Goal: Task Accomplishment & Management: Use online tool/utility

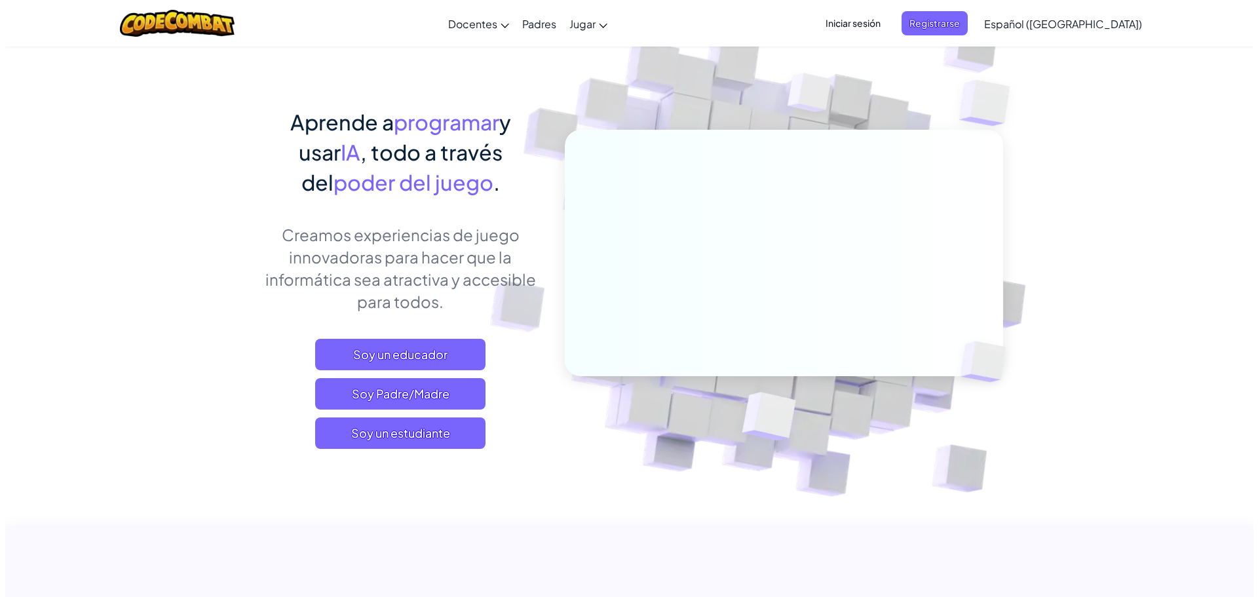
scroll to position [131, 0]
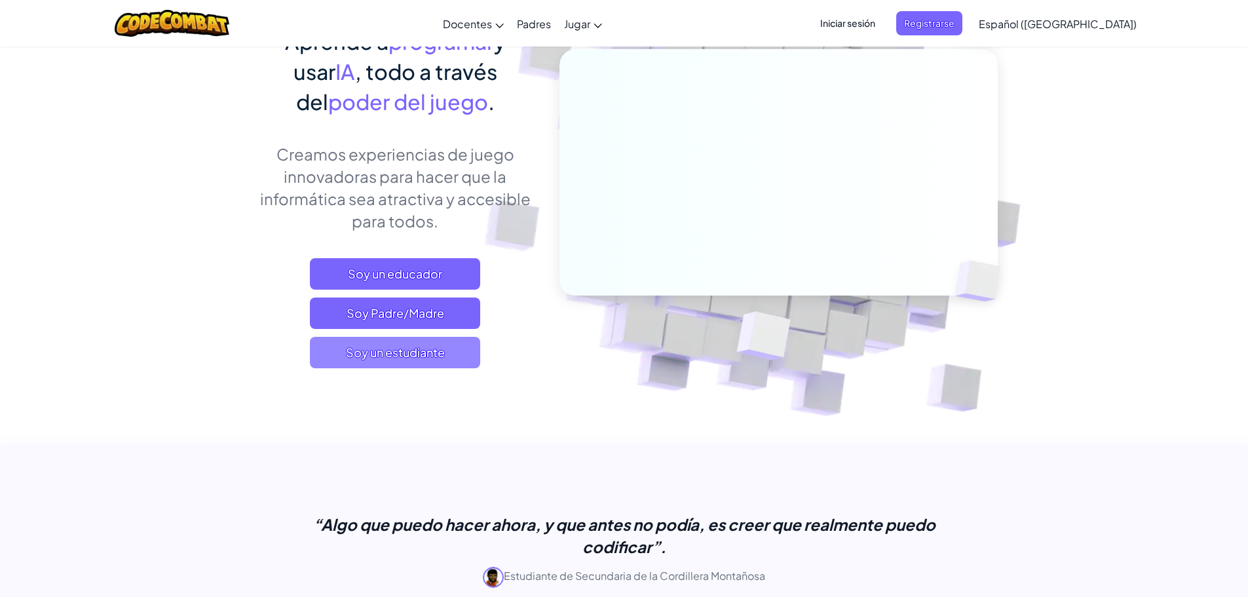
click at [412, 342] on span "Soy un estudiante" at bounding box center [395, 352] width 170 height 31
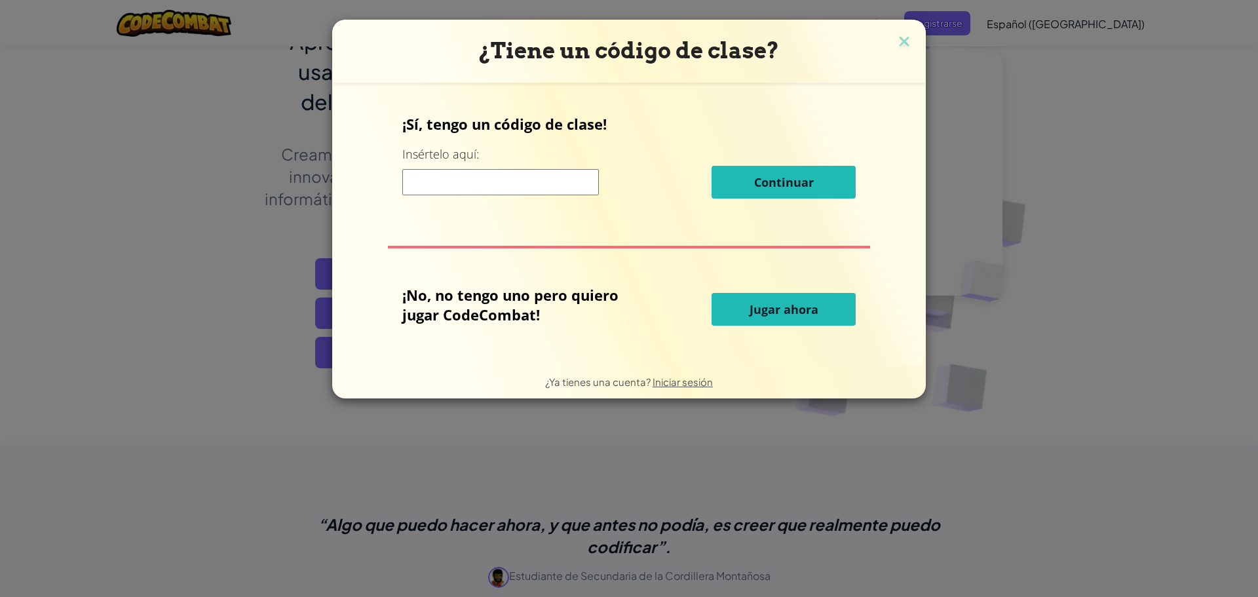
click at [498, 185] on input at bounding box center [500, 182] width 197 height 26
click at [768, 320] on button "Jugar ahora" at bounding box center [784, 309] width 144 height 33
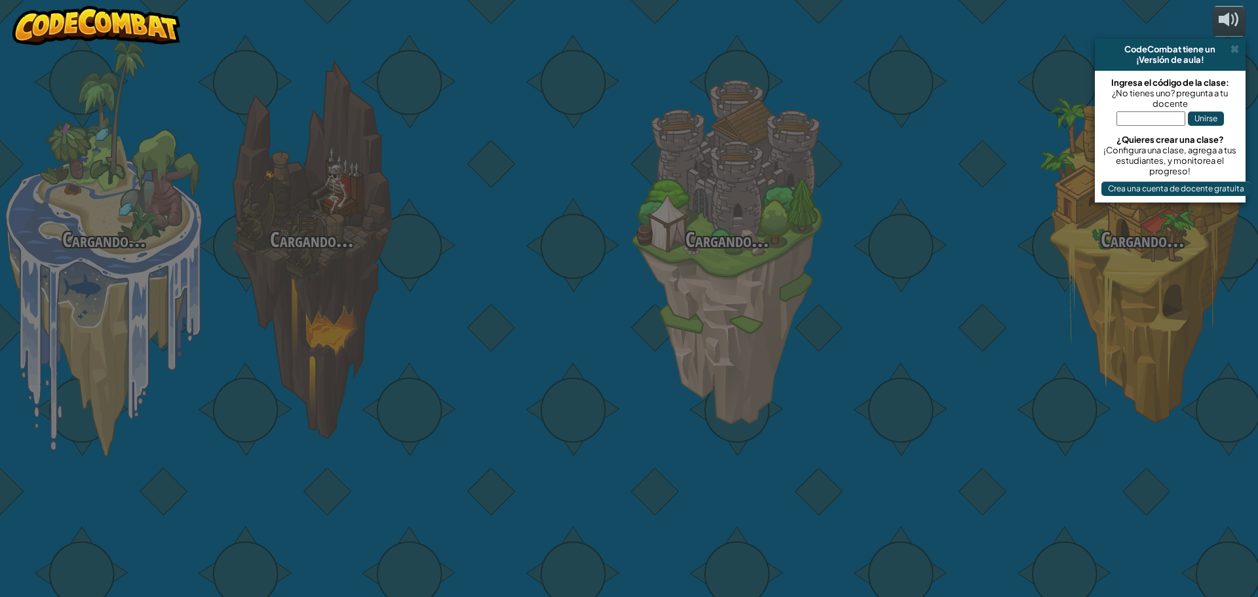
select select "es-419"
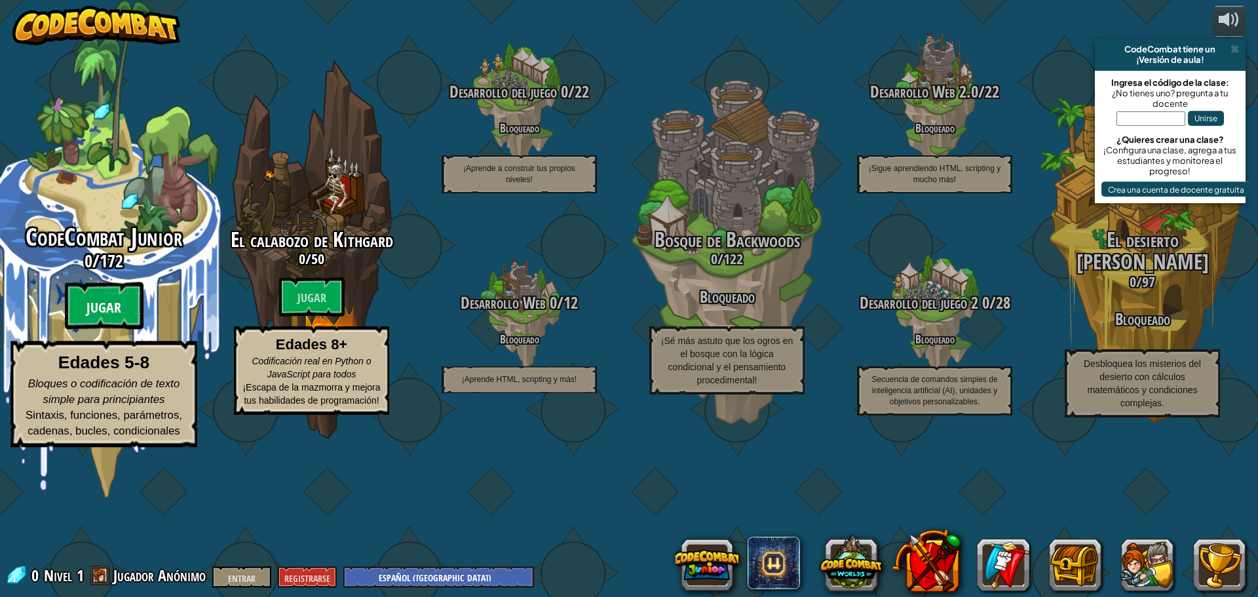
click at [87, 330] on btn "Jugar" at bounding box center [104, 305] width 79 height 47
select select "es-419"
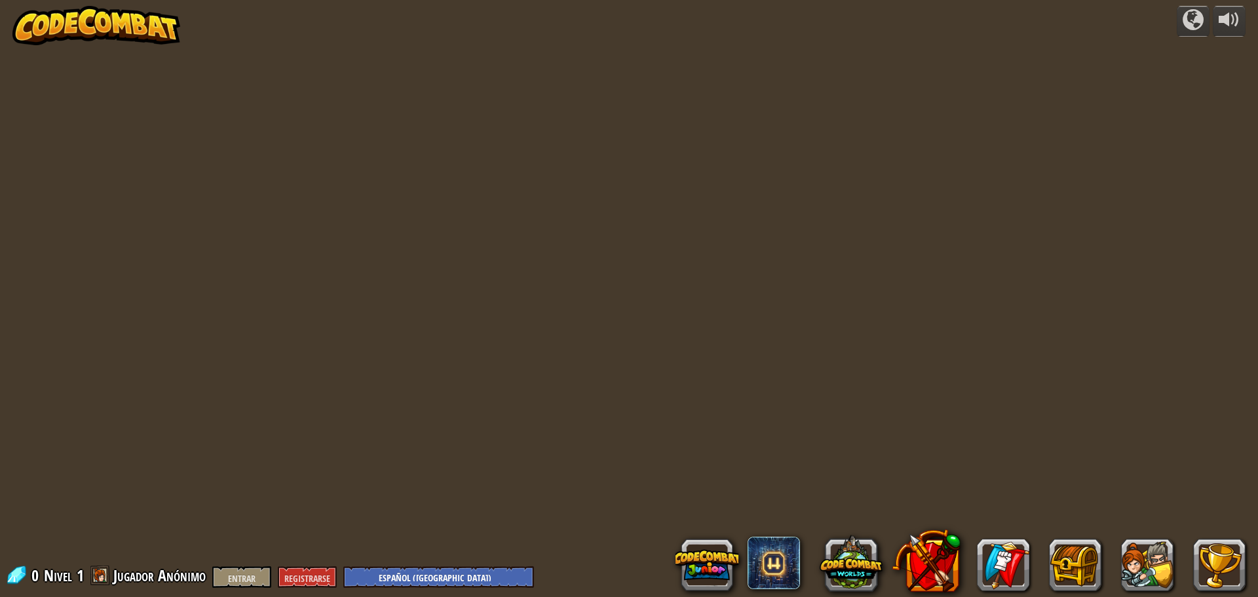
select select "es-419"
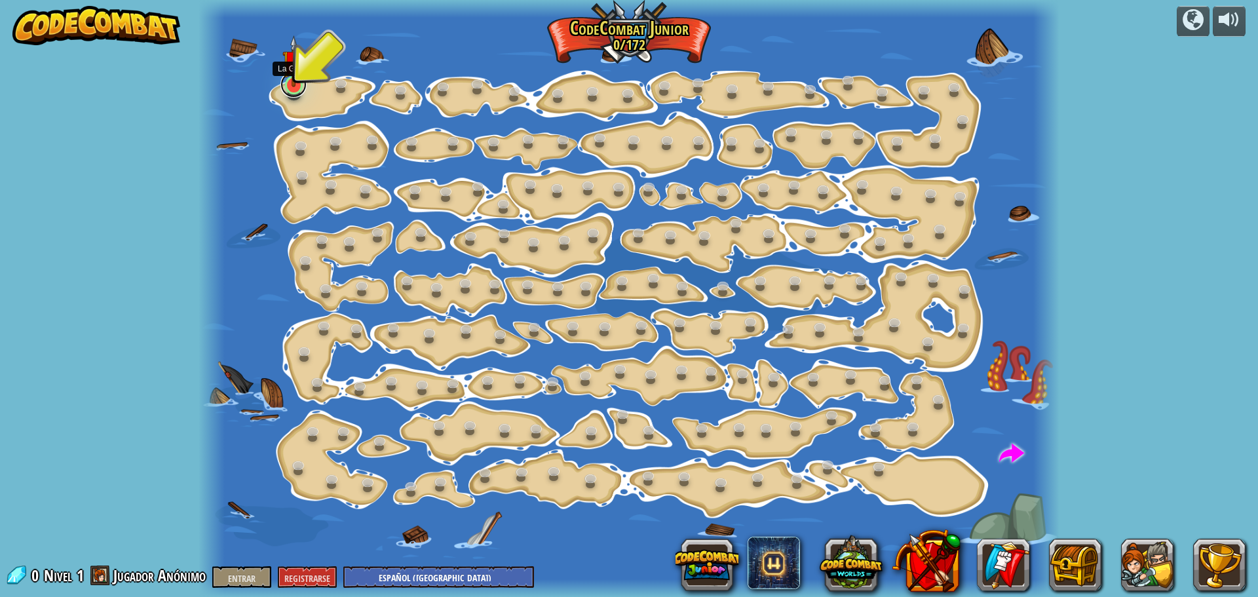
click at [303, 90] on link at bounding box center [293, 84] width 26 height 26
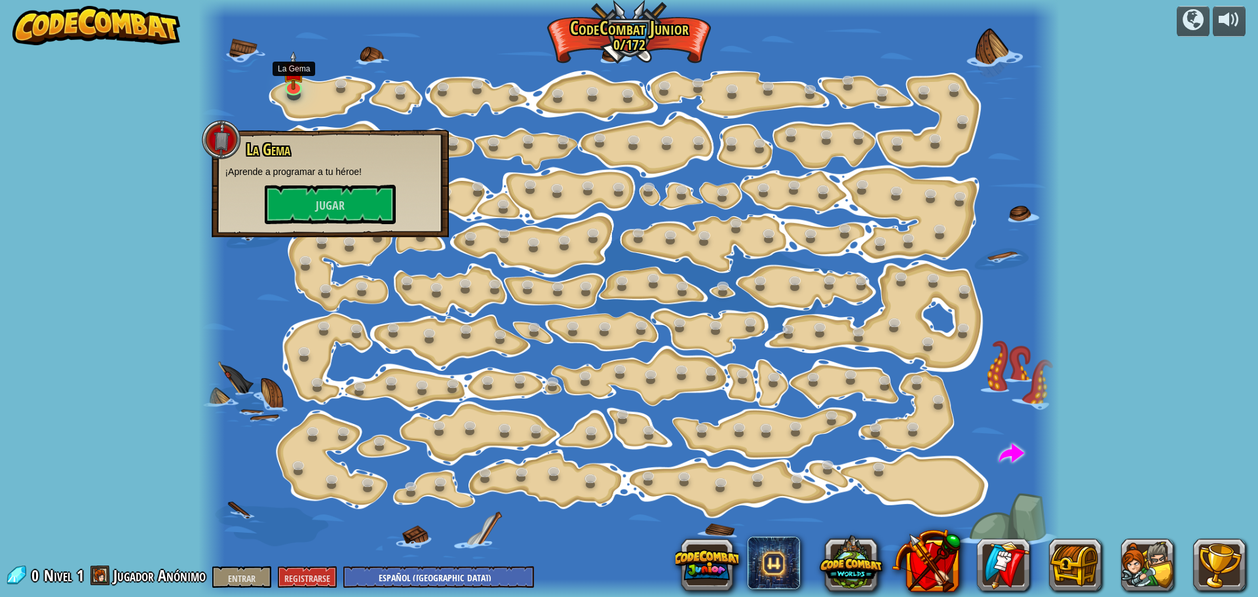
click at [318, 183] on div "La Gema ¡Aprende a programar a tu héroe! [GEOGRAPHIC_DATA]" at bounding box center [330, 182] width 211 height 83
click at [319, 208] on font "Jugar" at bounding box center [330, 206] width 29 height 16
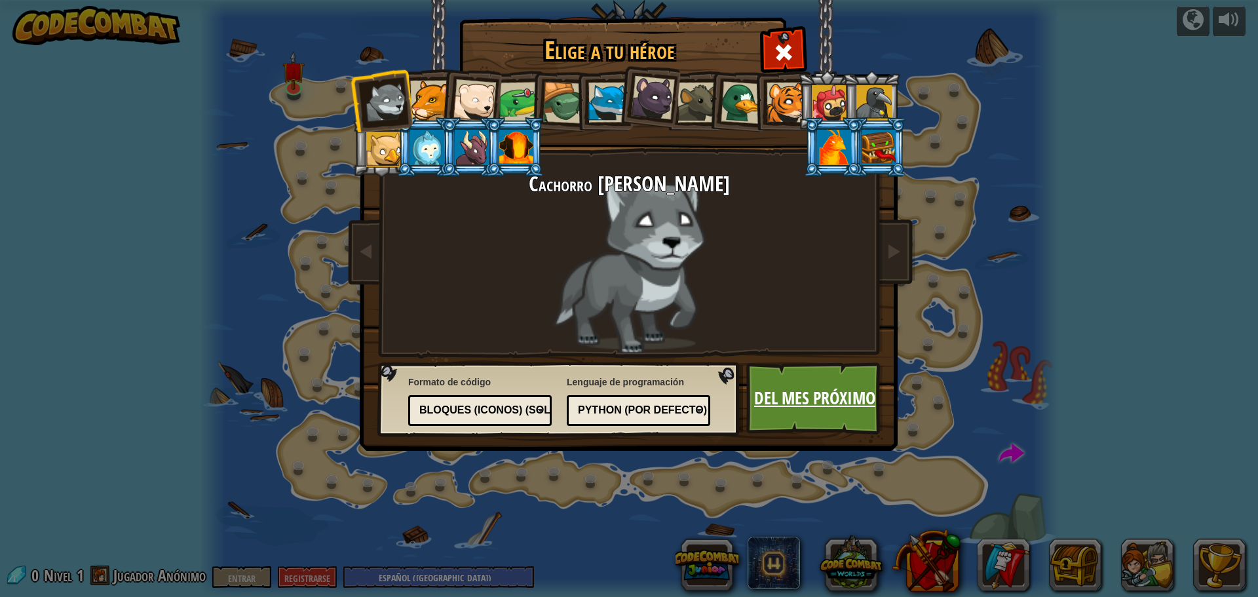
click at [864, 398] on font "Del mes próximo" at bounding box center [814, 398] width 121 height 24
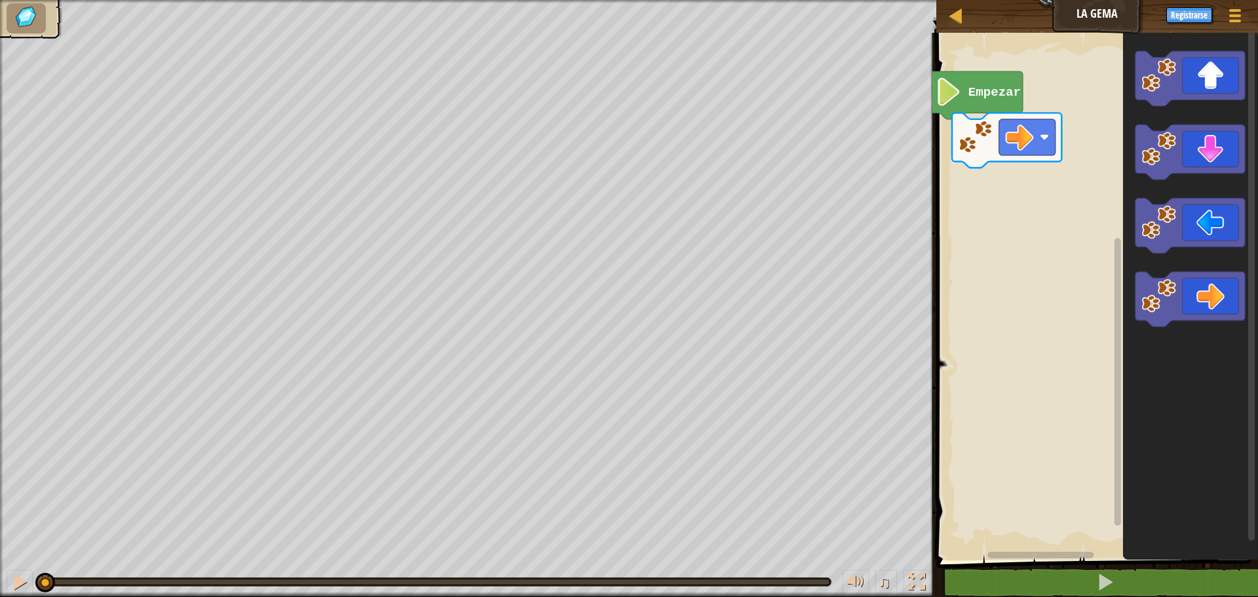
click at [967, 239] on rect "Espacio de trabajo de Blockly" at bounding box center [1095, 293] width 326 height 534
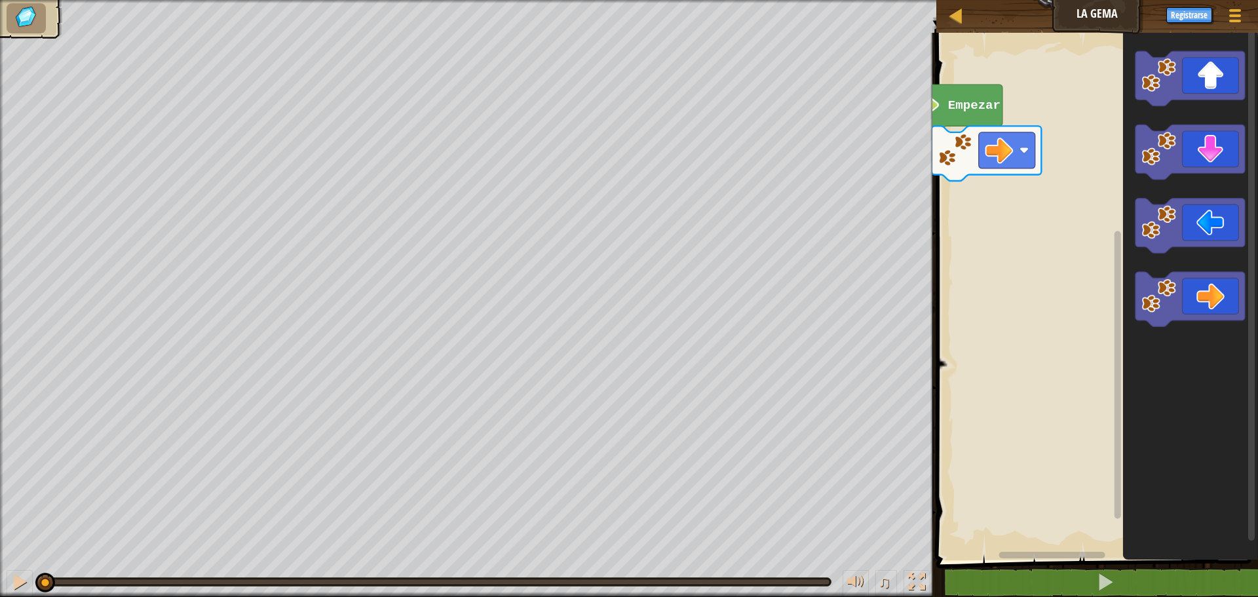
click at [979, 237] on rect "Espacio de trabajo de Blockly" at bounding box center [1095, 293] width 326 height 534
click at [18, 21] on img at bounding box center [26, 17] width 28 height 24
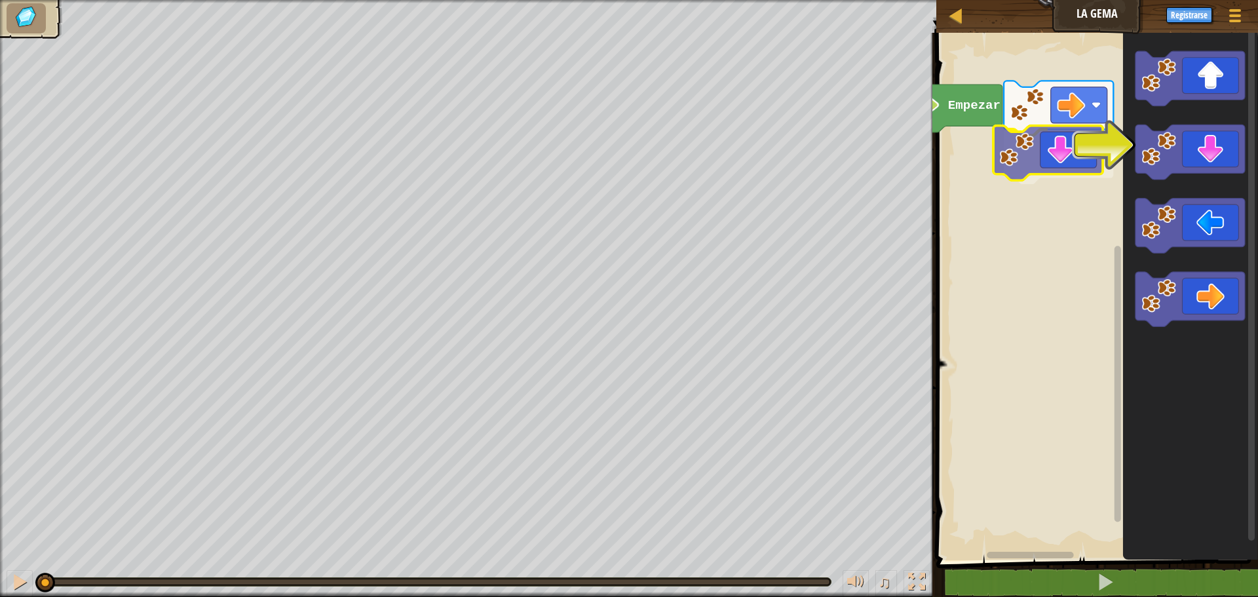
click at [1058, 155] on div "Empezar" at bounding box center [1095, 293] width 326 height 534
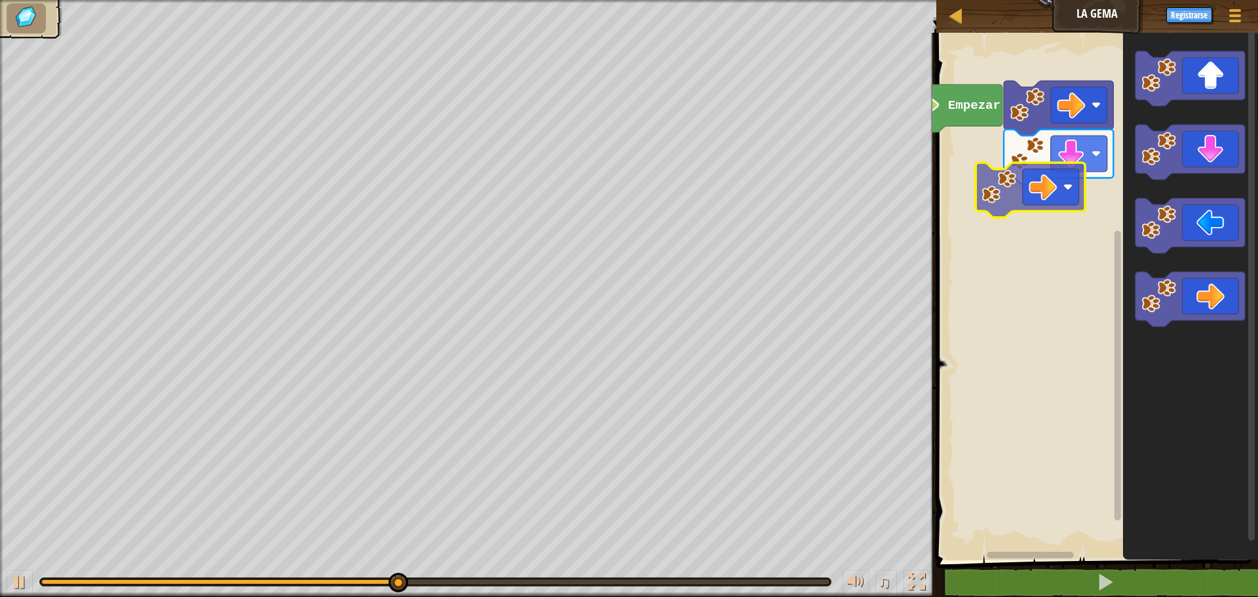
click at [1066, 213] on div "Empezar" at bounding box center [1095, 293] width 326 height 534
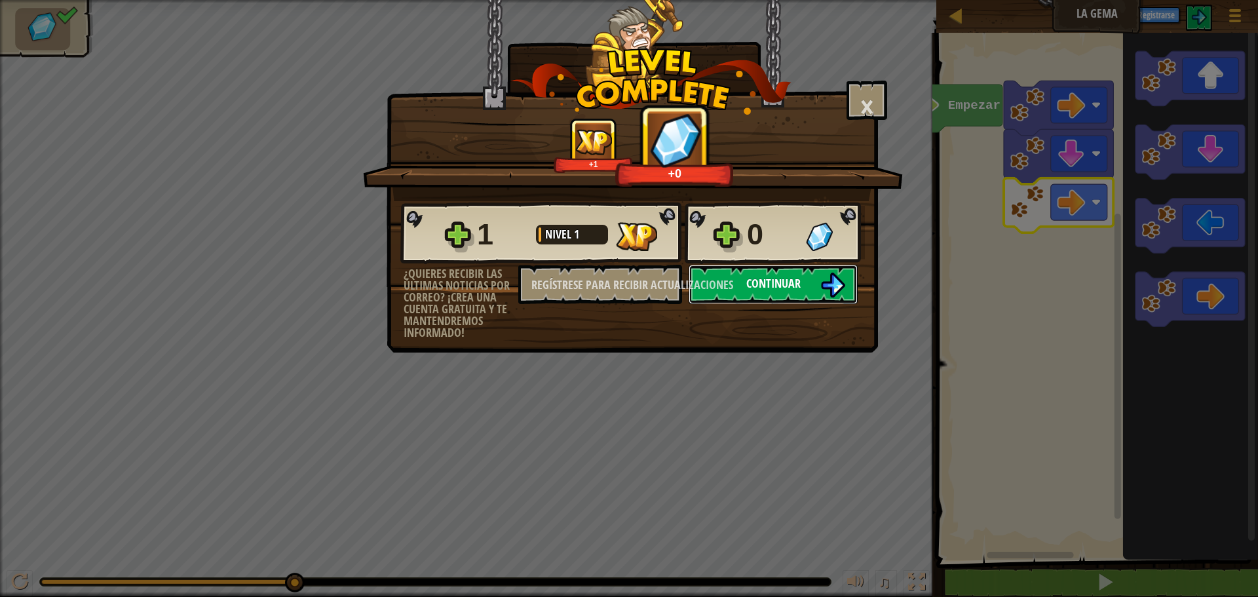
click at [788, 288] on font "Continuar" at bounding box center [773, 283] width 54 height 16
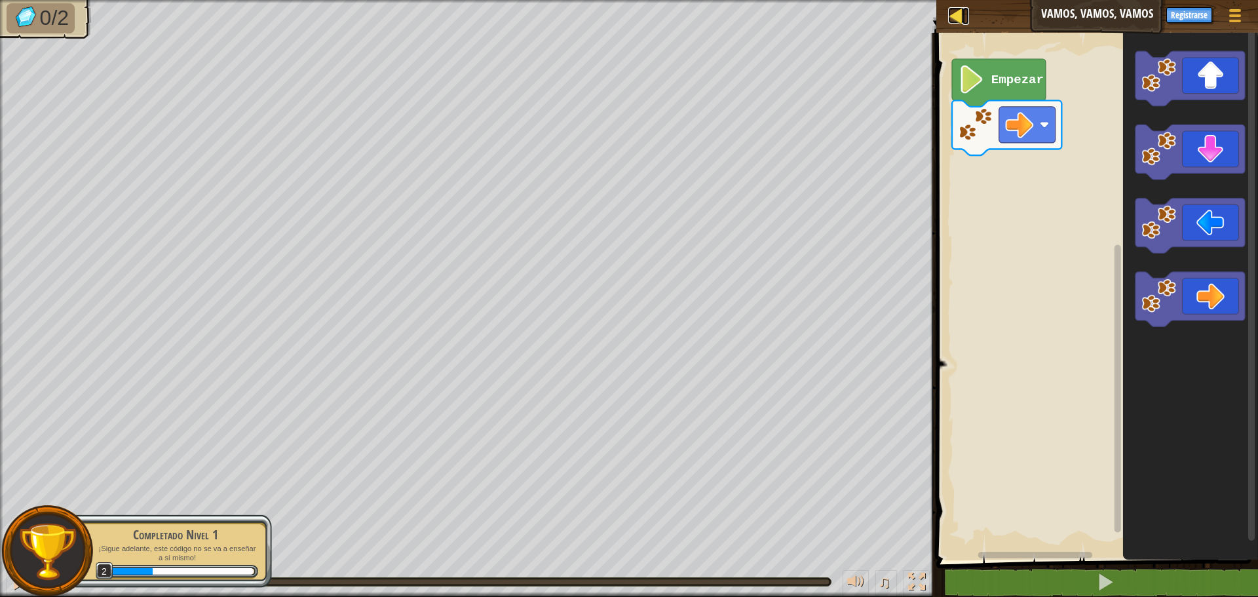
click at [952, 15] on div at bounding box center [956, 15] width 16 height 16
select select "es-419"
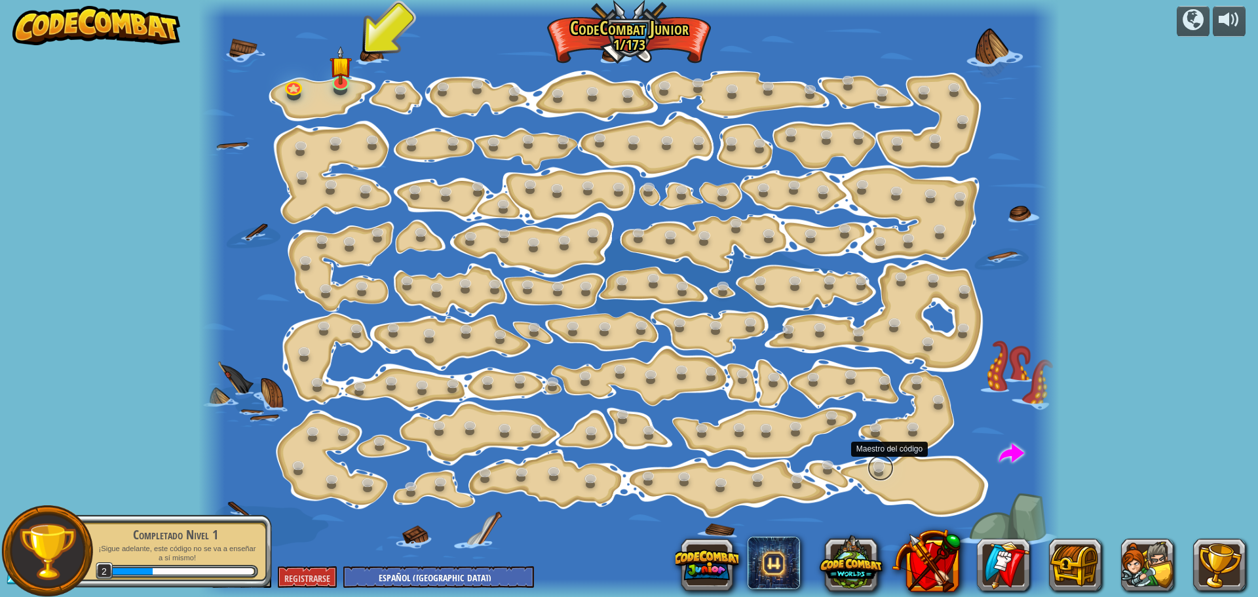
click at [880, 467] on link at bounding box center [881, 468] width 26 height 26
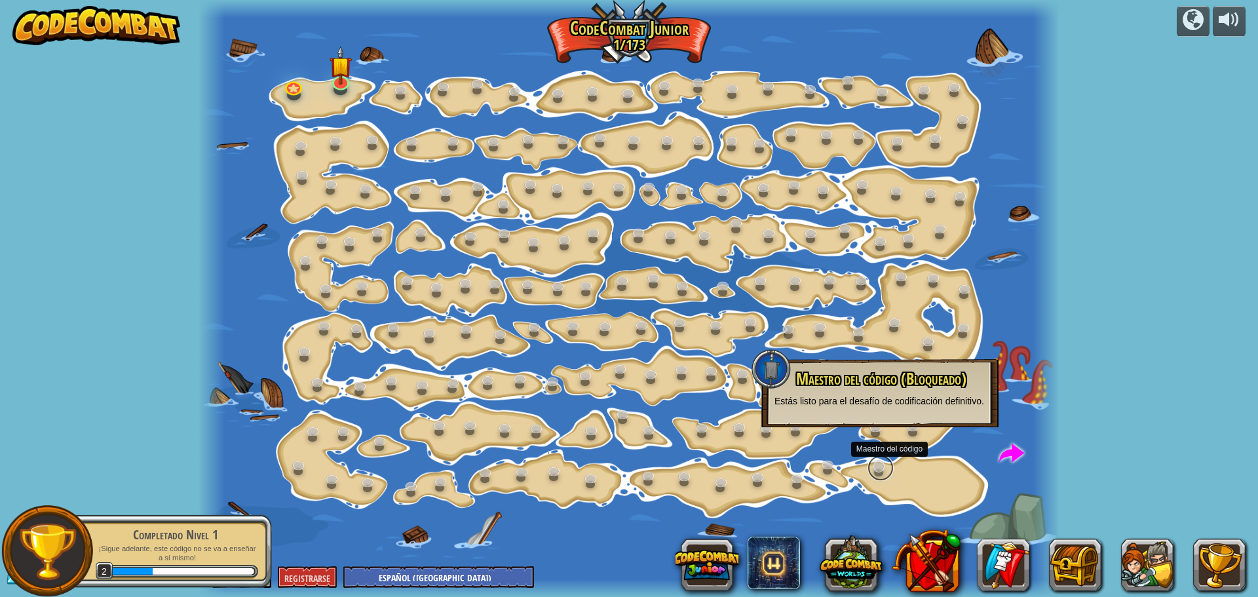
click at [880, 467] on link at bounding box center [881, 468] width 26 height 26
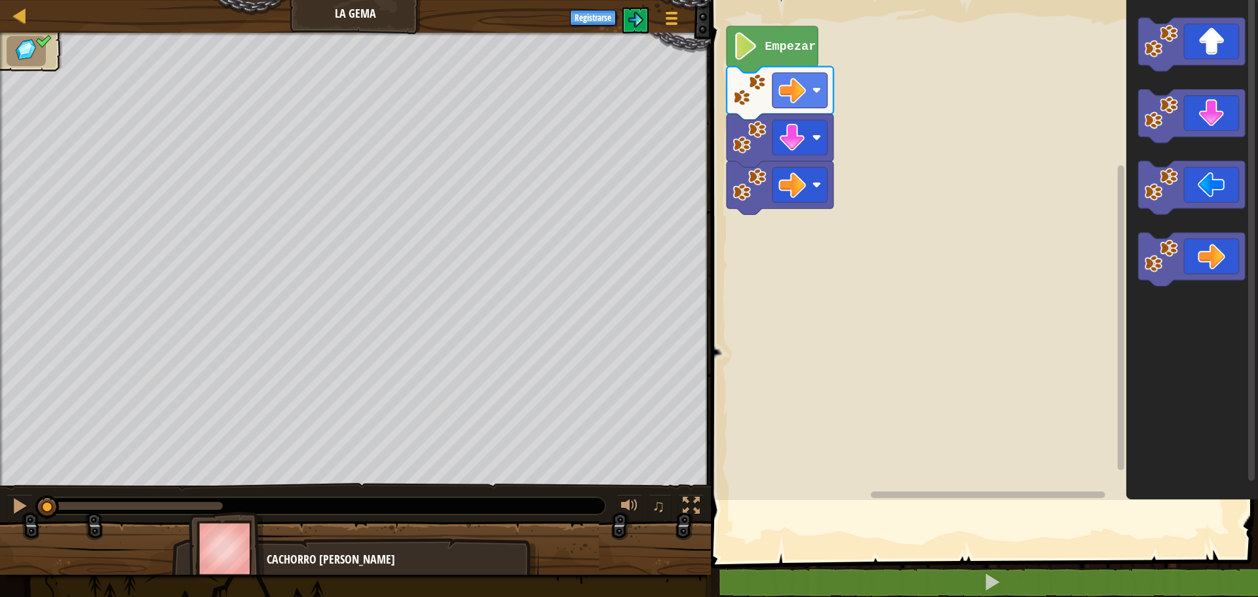
select select "es-419"
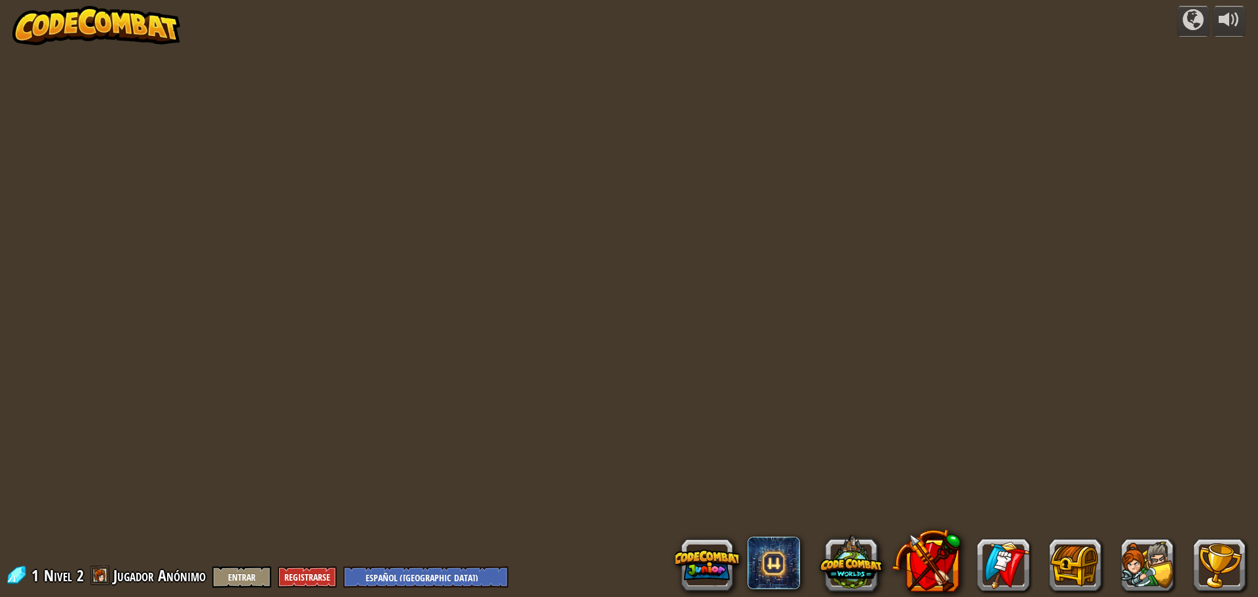
select select "es-419"
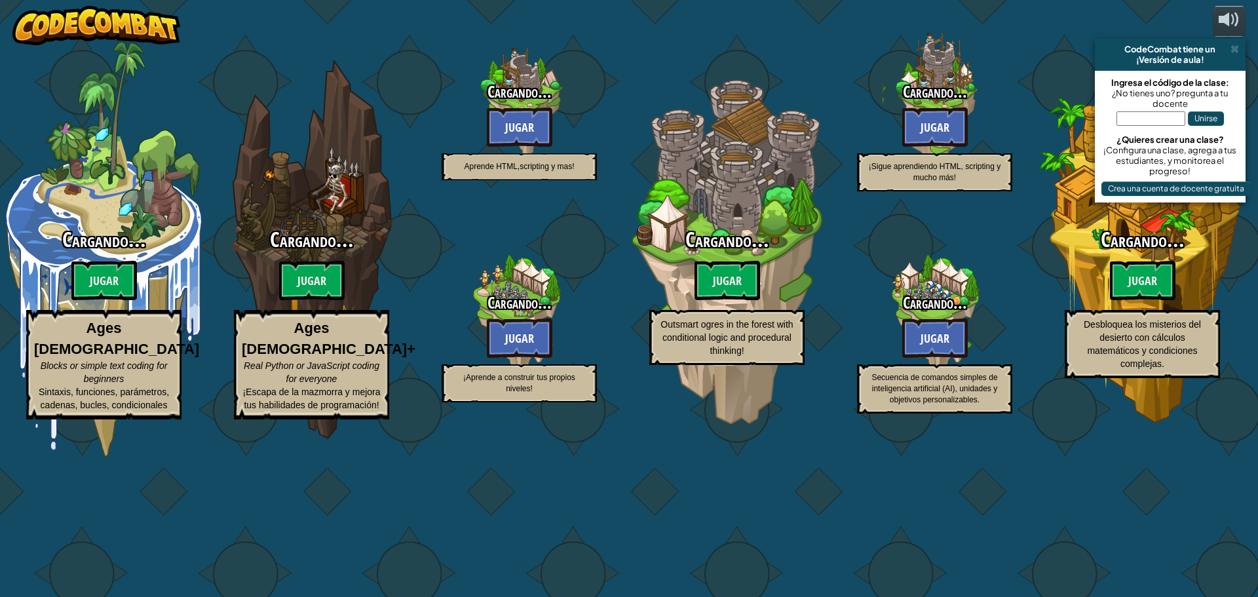
select select "es-419"
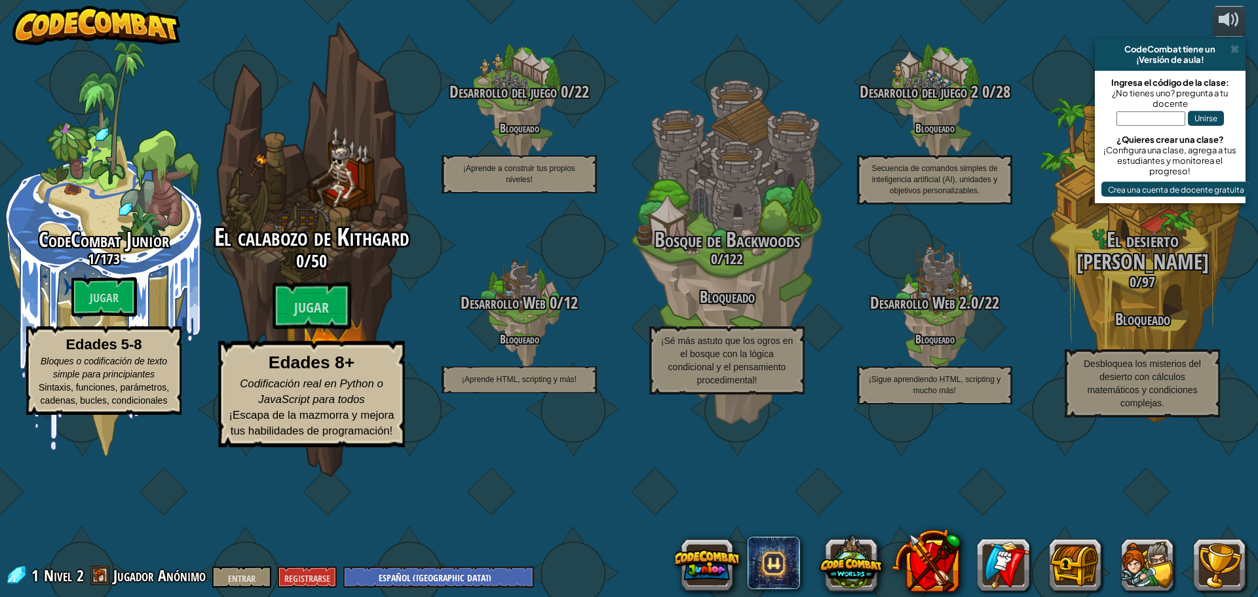
click at [372, 362] on div "El calabozo de Kithgard 0 / 50 Jugar Edades 8+ Codificación real en Python o Ja…" at bounding box center [311, 335] width 249 height 223
select select "es-419"
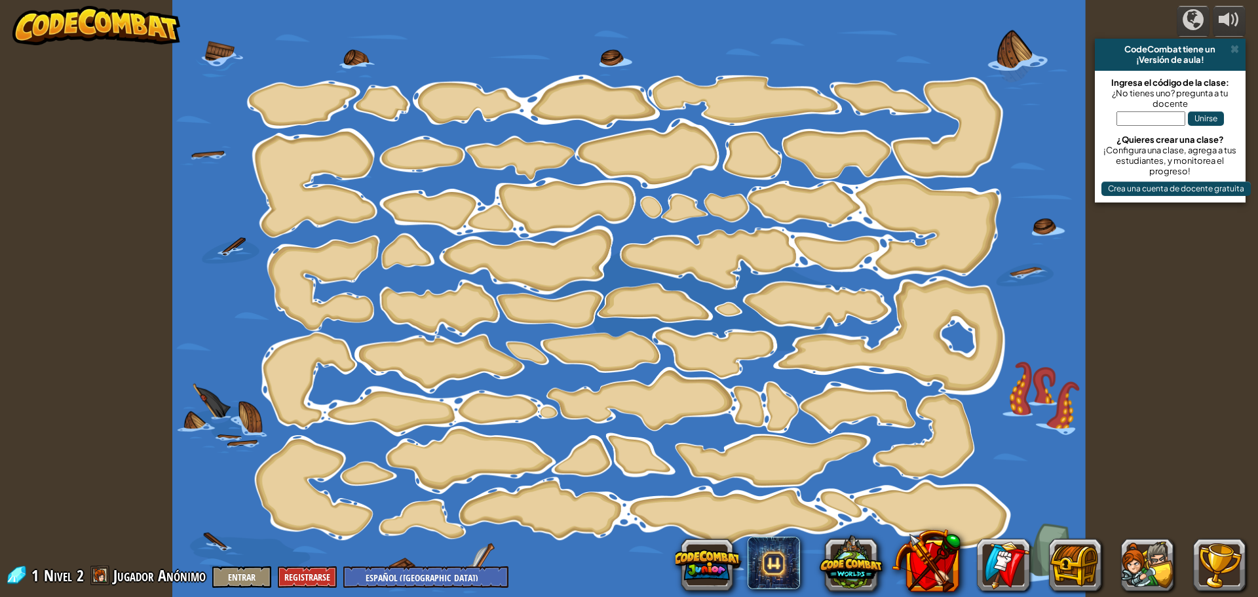
select select "es-419"
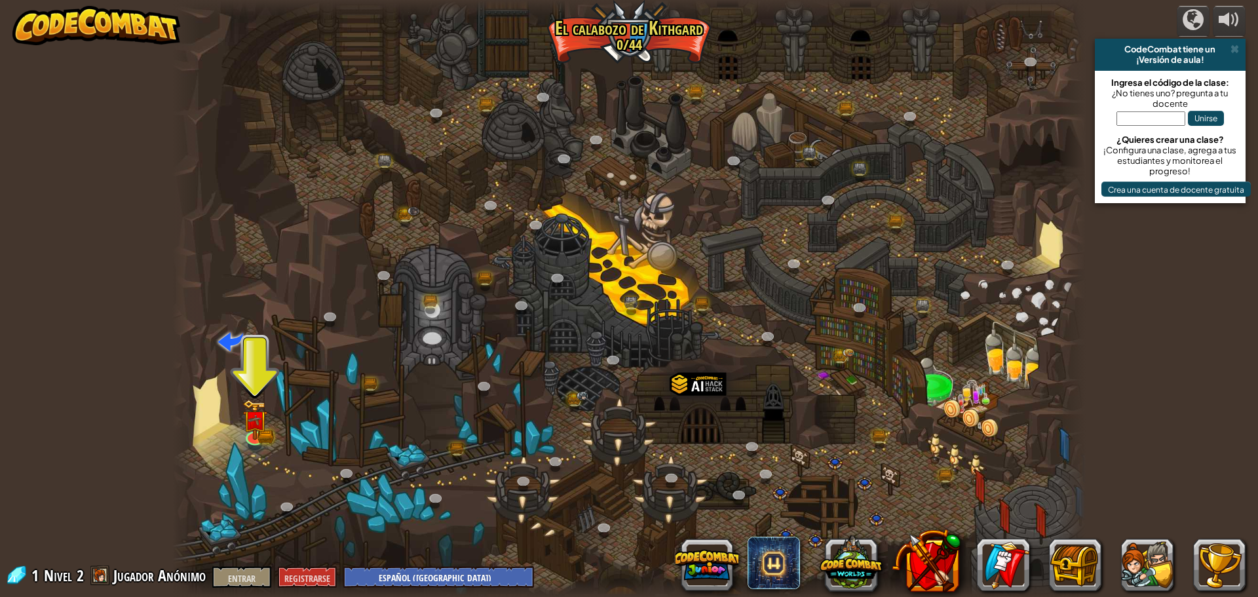
click at [1166, 113] on input "text" at bounding box center [1151, 118] width 69 height 14
click at [263, 429] on img at bounding box center [254, 410] width 24 height 54
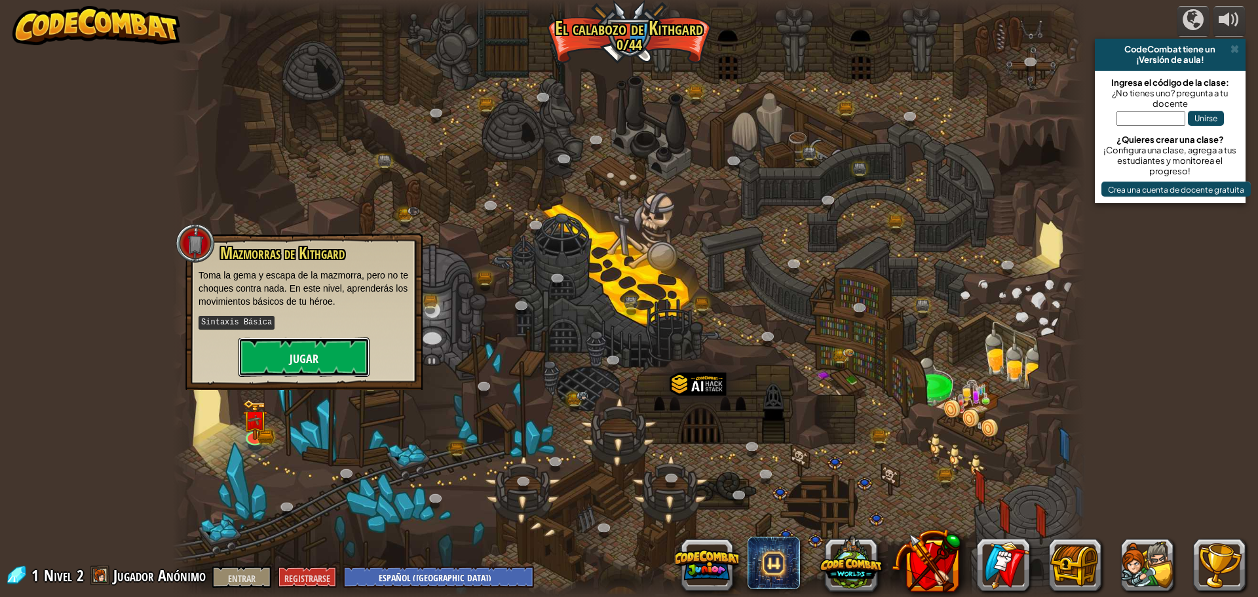
click at [317, 353] on font "Jugar" at bounding box center [304, 359] width 29 height 16
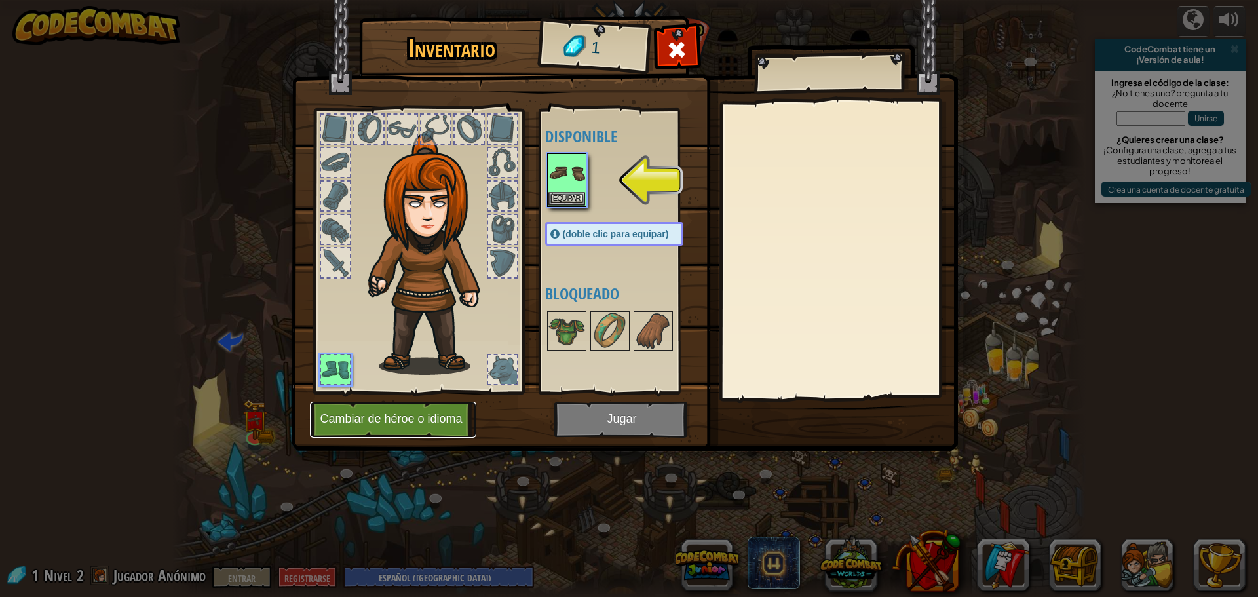
click at [419, 425] on font "Cambiar de héroe o idioma" at bounding box center [391, 419] width 142 height 13
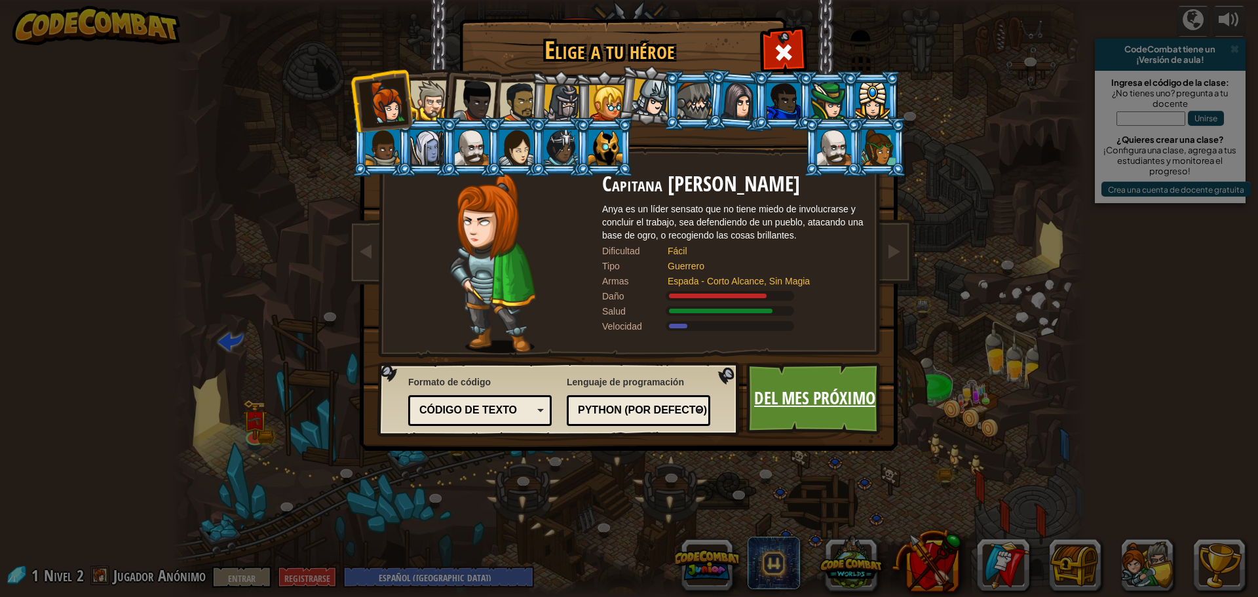
click at [822, 398] on font "Del mes próximo" at bounding box center [814, 398] width 121 height 24
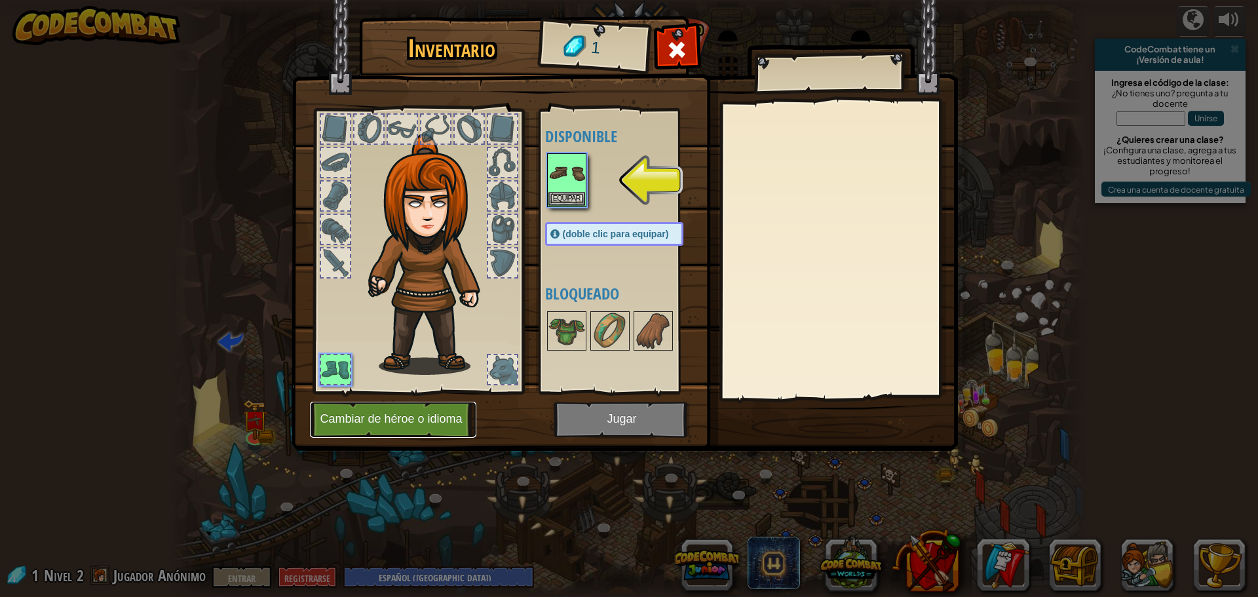
click at [387, 419] on font "Cambiar de héroe o idioma" at bounding box center [391, 419] width 142 height 13
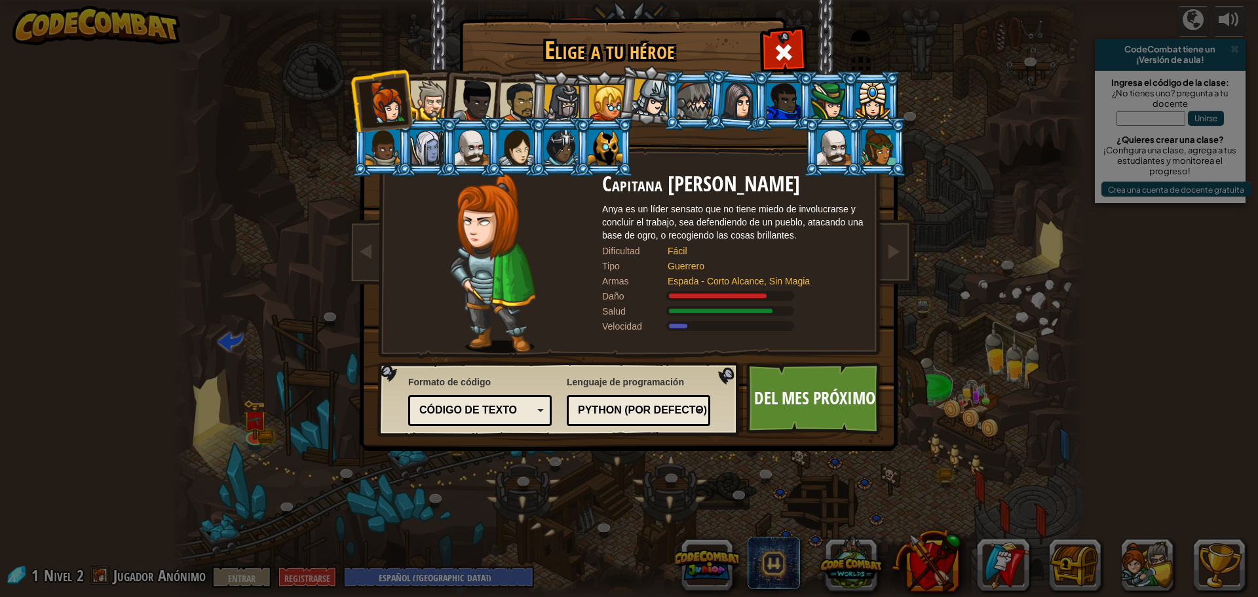
click at [512, 412] on font "Código de texto" at bounding box center [468, 409] width 98 height 11
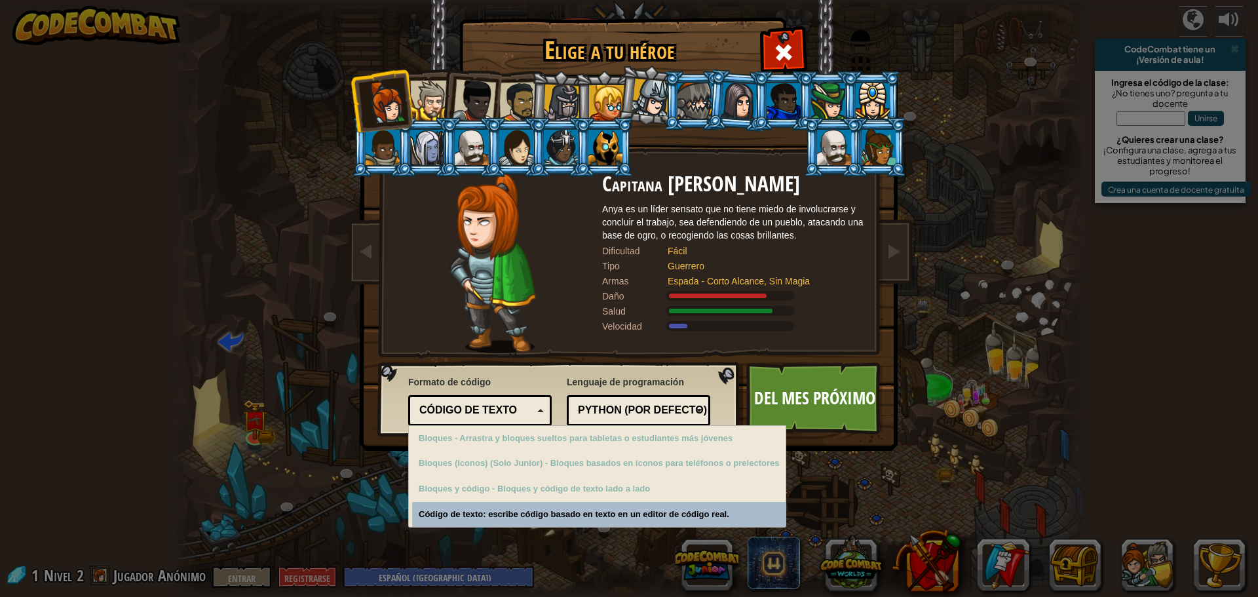
click at [643, 405] on font "Python (por defecto)" at bounding box center [642, 409] width 129 height 11
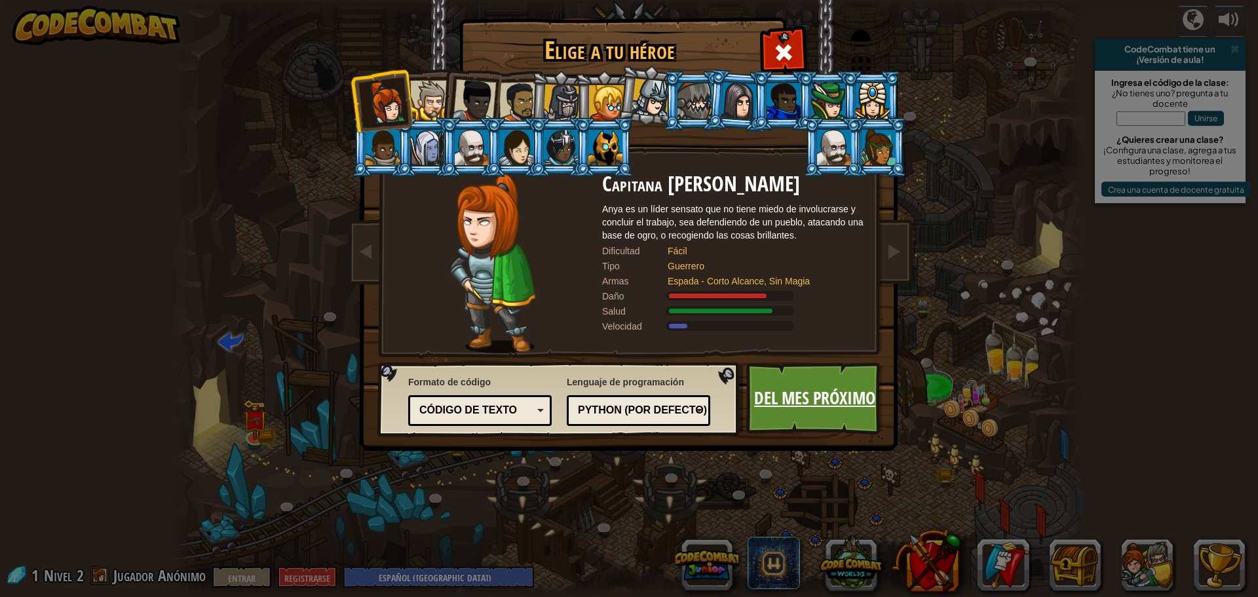
click at [799, 420] on link "Del mes próximo" at bounding box center [814, 398] width 137 height 72
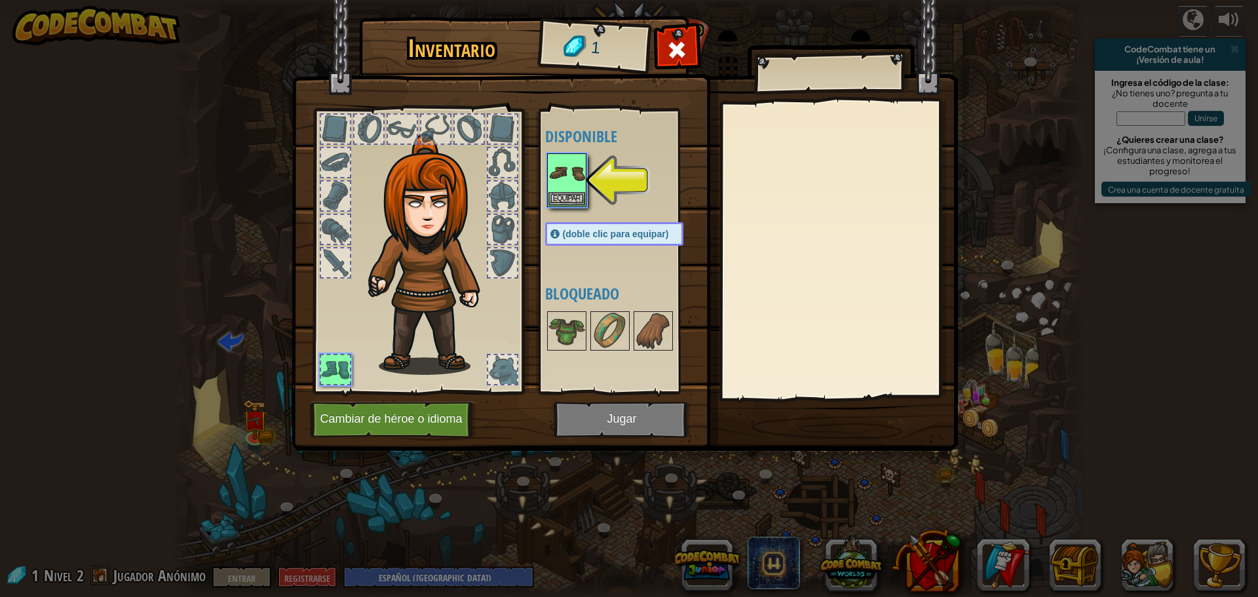
click at [623, 425] on img at bounding box center [625, 213] width 666 height 476
drag, startPoint x: 579, startPoint y: 191, endPoint x: 528, endPoint y: 242, distance: 72.3
click at [512, 252] on div "Inventario 1 Disponible Equipar (doble clic para equipar) Bloqueado Equipar Sac…" at bounding box center [629, 236] width 666 height 432
click at [591, 193] on div at bounding box center [627, 180] width 164 height 58
click at [564, 194] on font "Equipar" at bounding box center [567, 198] width 28 height 8
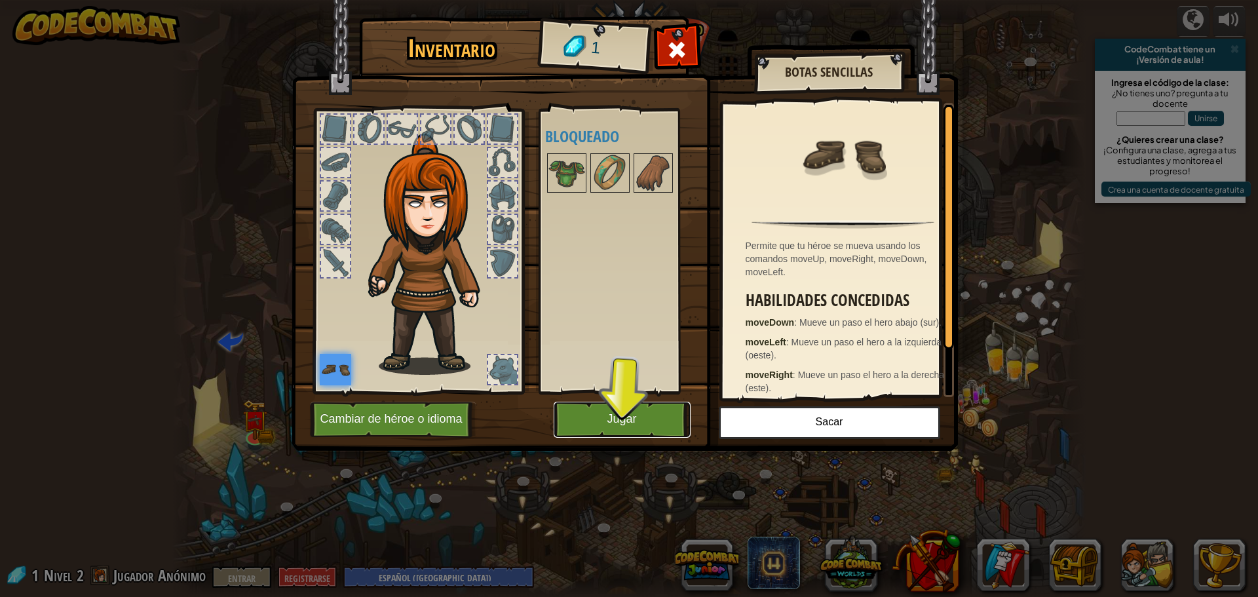
click at [591, 424] on button "Jugar" at bounding box center [622, 420] width 137 height 36
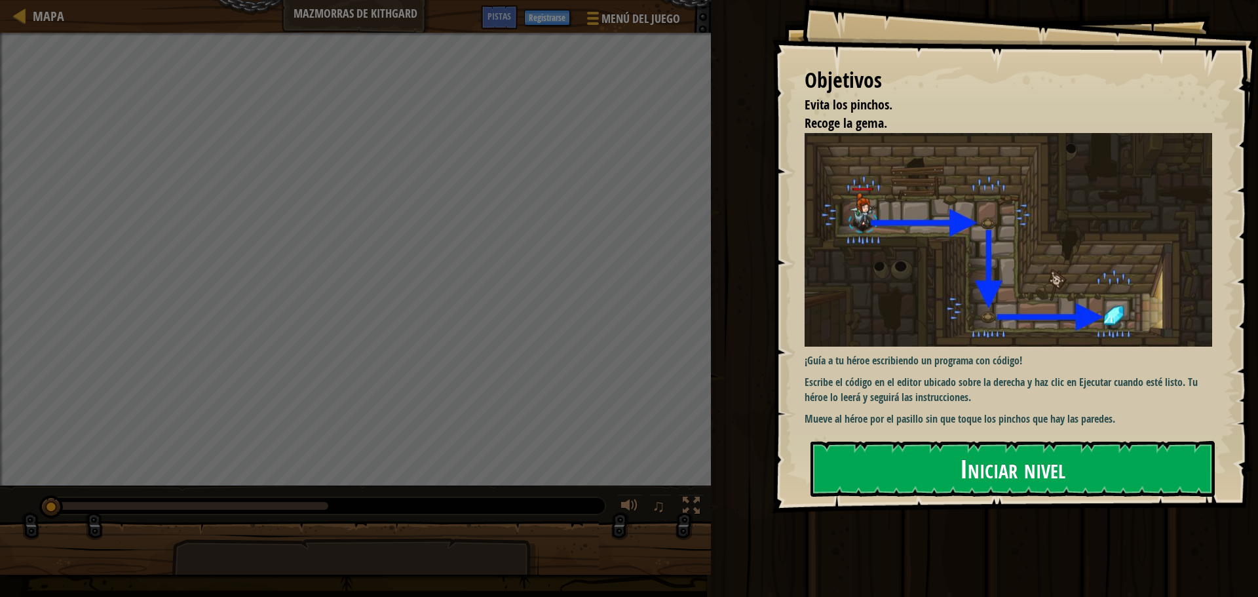
click at [905, 469] on button "Iniciar nivel" at bounding box center [1013, 468] width 404 height 55
